Goal: Task Accomplishment & Management: Use online tool/utility

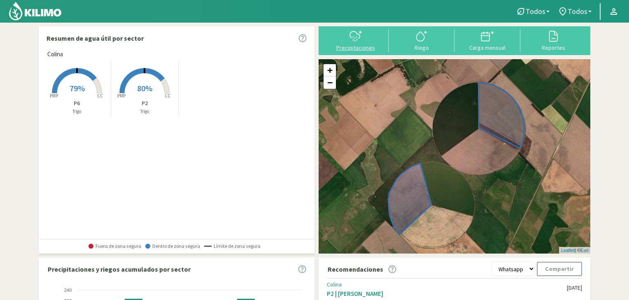
click at [360, 35] on icon at bounding box center [355, 36] width 13 height 13
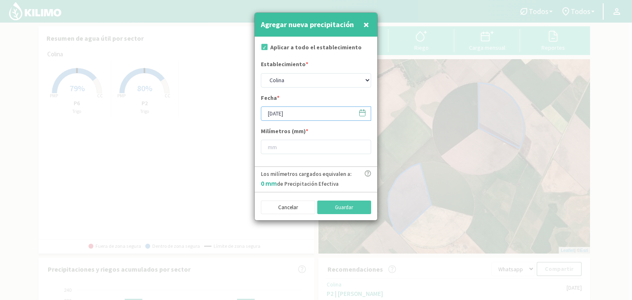
click at [300, 115] on input "[DATE]" at bounding box center [316, 114] width 110 height 14
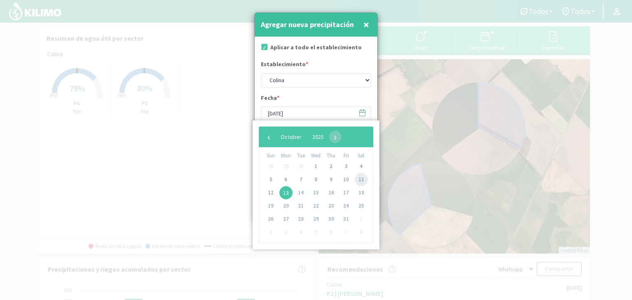
click at [359, 183] on span "11" at bounding box center [361, 179] width 13 height 13
type input "[DATE]"
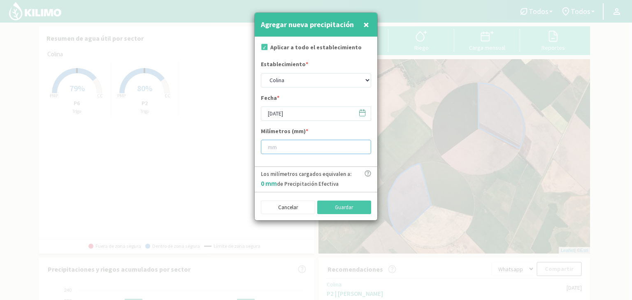
click at [291, 142] on input "number" at bounding box center [316, 147] width 110 height 14
type input "20"
click at [338, 207] on button "Guardar" at bounding box center [344, 208] width 54 height 14
type input "[DATE]"
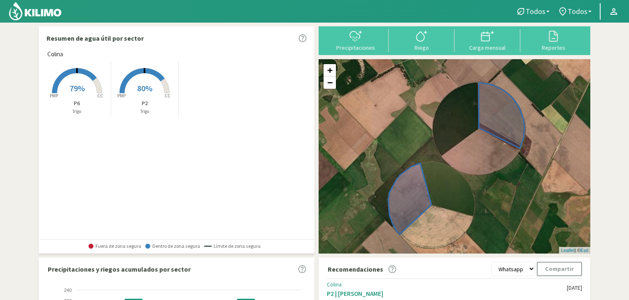
click at [3, 150] on section "Resumen de agua útil por sector [PERSON_NAME] Created with Highcharts 9.2.2 PMP…" at bounding box center [314, 243] width 629 height 441
click at [23, 12] on img at bounding box center [35, 11] width 54 height 20
click at [12, 14] on img at bounding box center [35, 11] width 54 height 20
click at [35, 13] on img at bounding box center [35, 11] width 54 height 20
click at [77, 95] on rect at bounding box center [77, 94] width 66 height 66
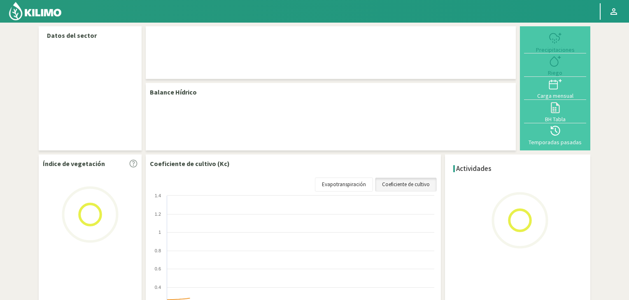
select select "1: Object"
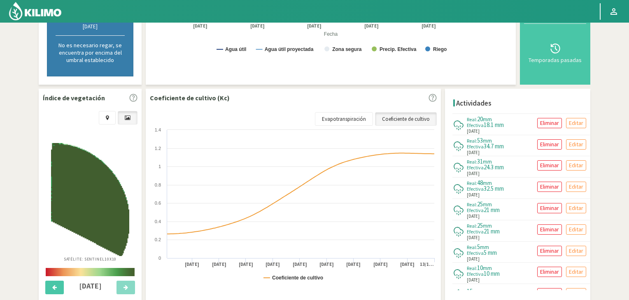
scroll to position [247, 0]
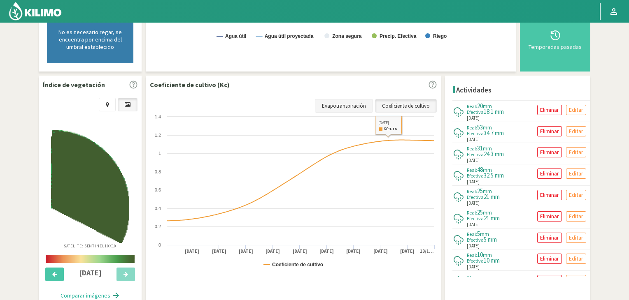
click at [352, 104] on link "Evapotranspiración" at bounding box center [344, 106] width 58 height 14
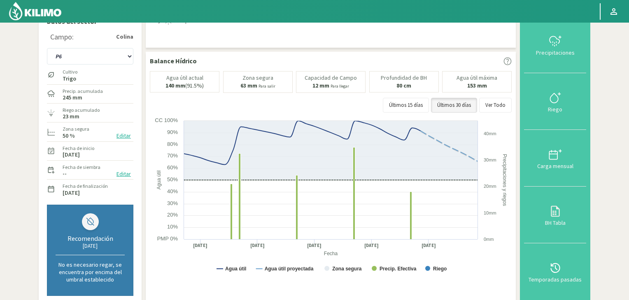
scroll to position [0, 0]
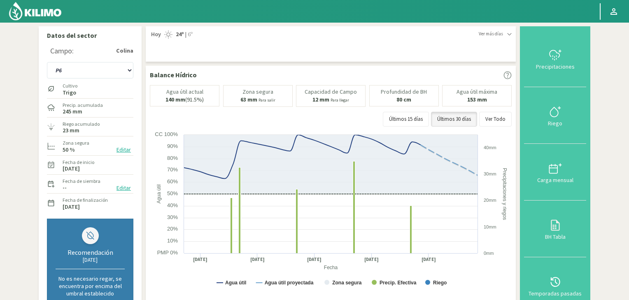
click at [16, 12] on img at bounding box center [35, 11] width 54 height 20
